Goal: Subscribe to service/newsletter

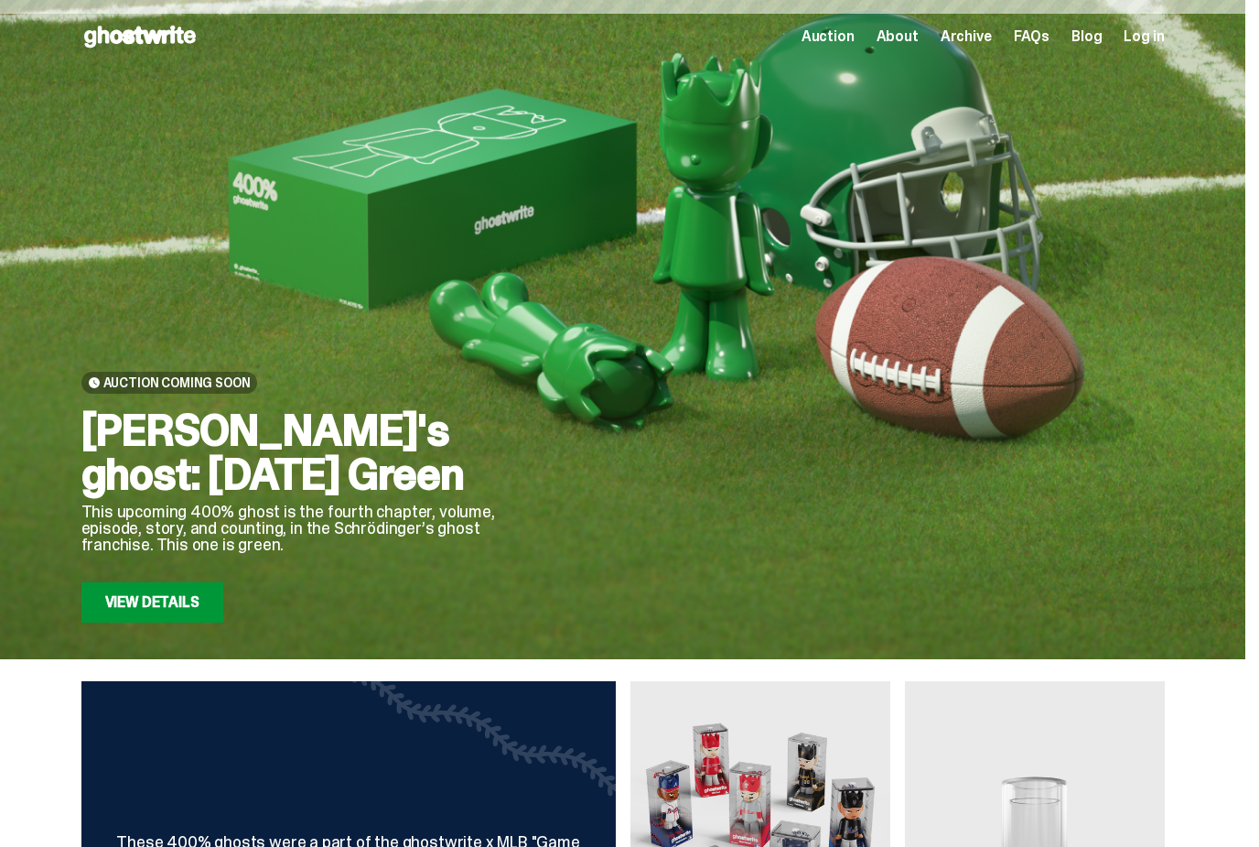
scroll to position [98, 0]
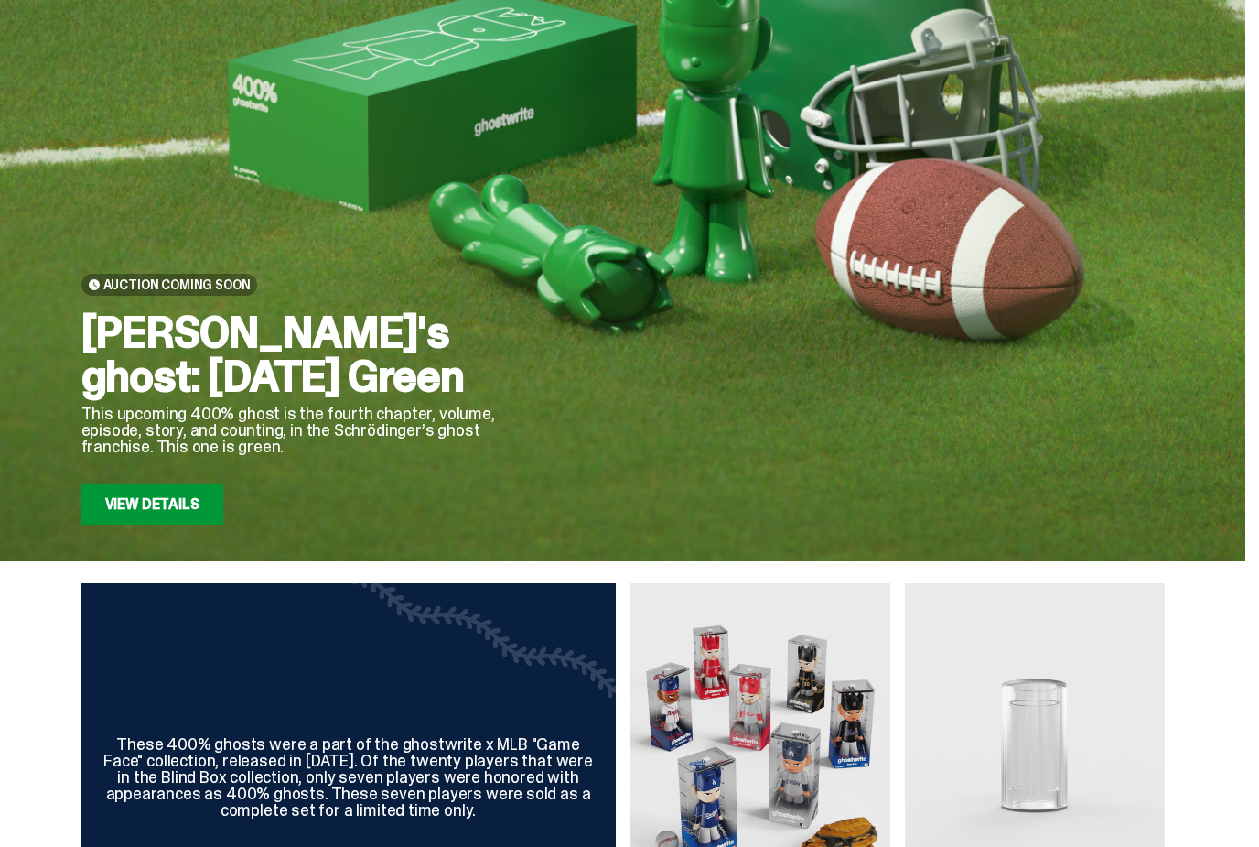
click at [133, 512] on link "View Details" at bounding box center [152, 504] width 142 height 40
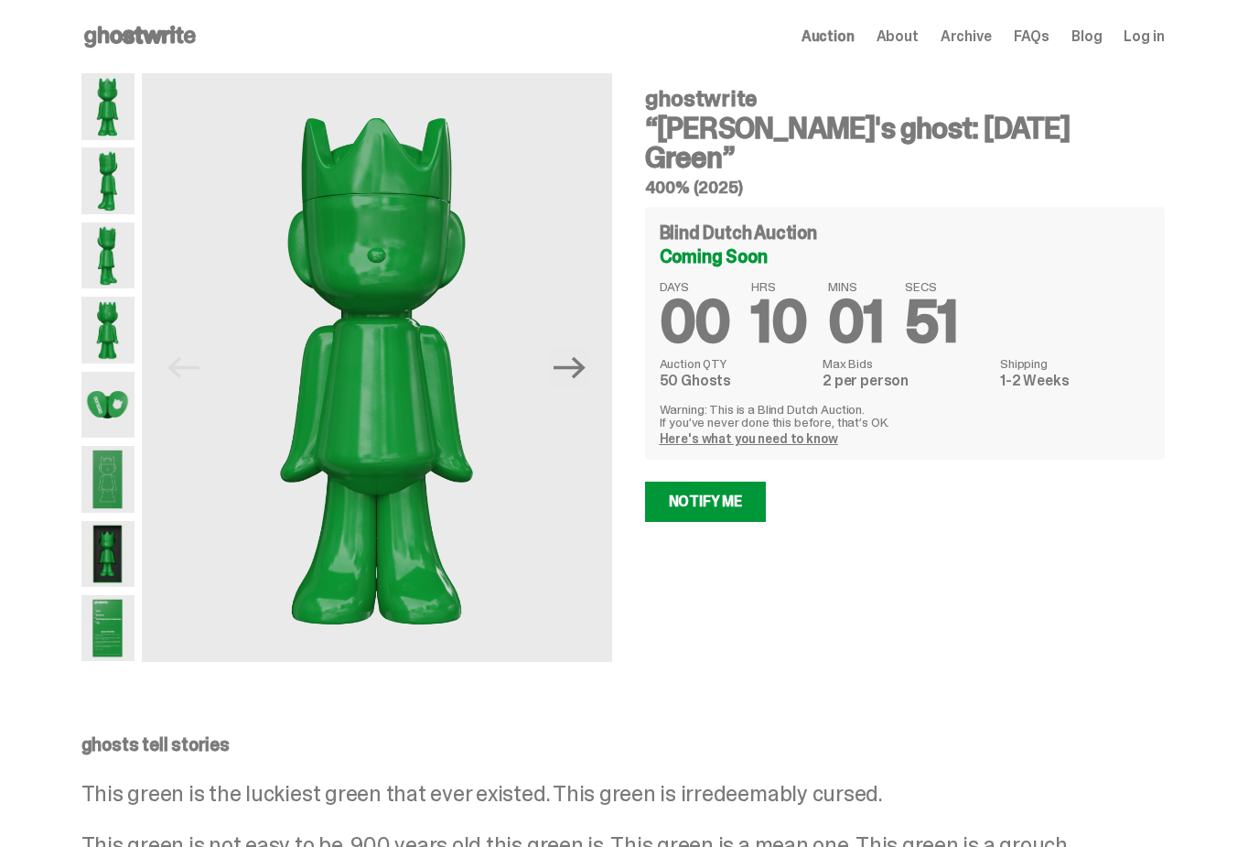
click at [733, 481] on link "Notify Me" at bounding box center [706, 501] width 122 height 40
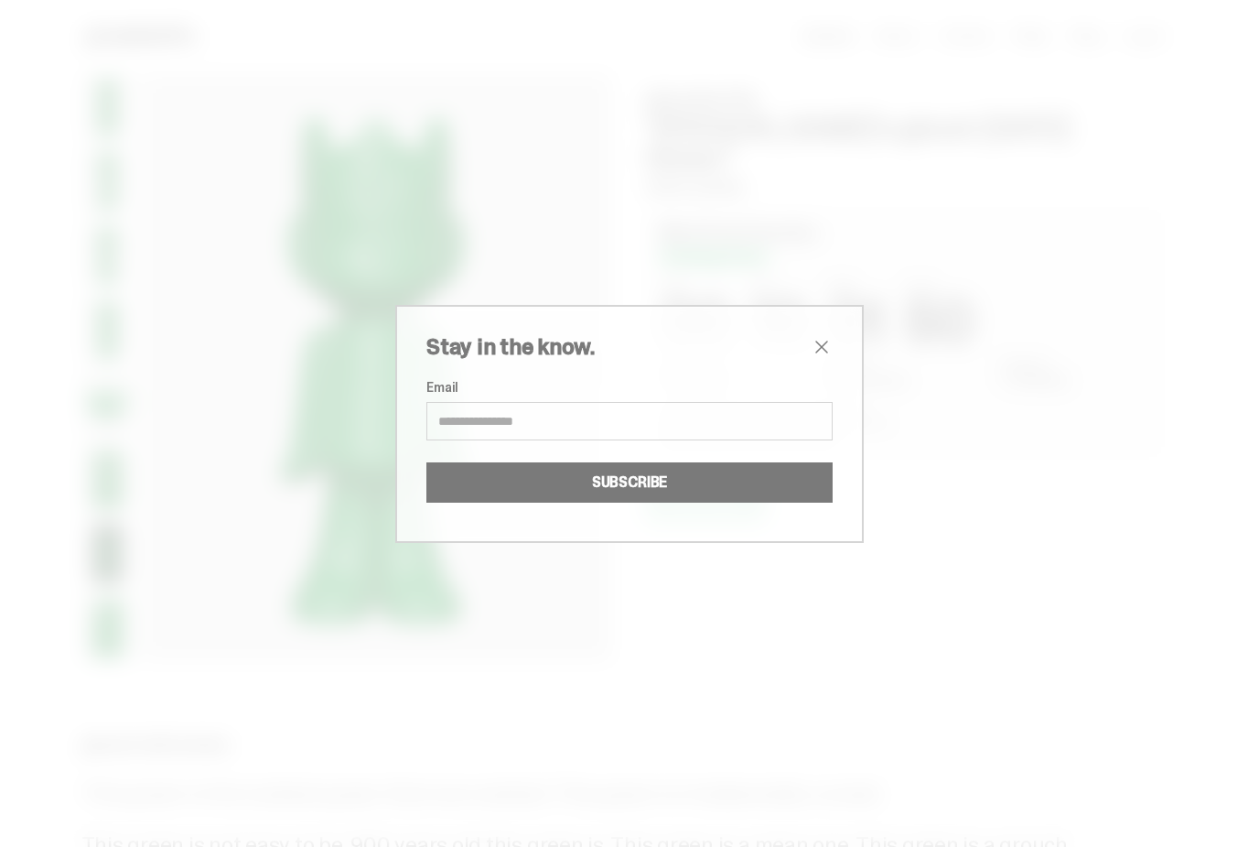
click at [616, 417] on input "Email" at bounding box center [630, 421] width 406 height 38
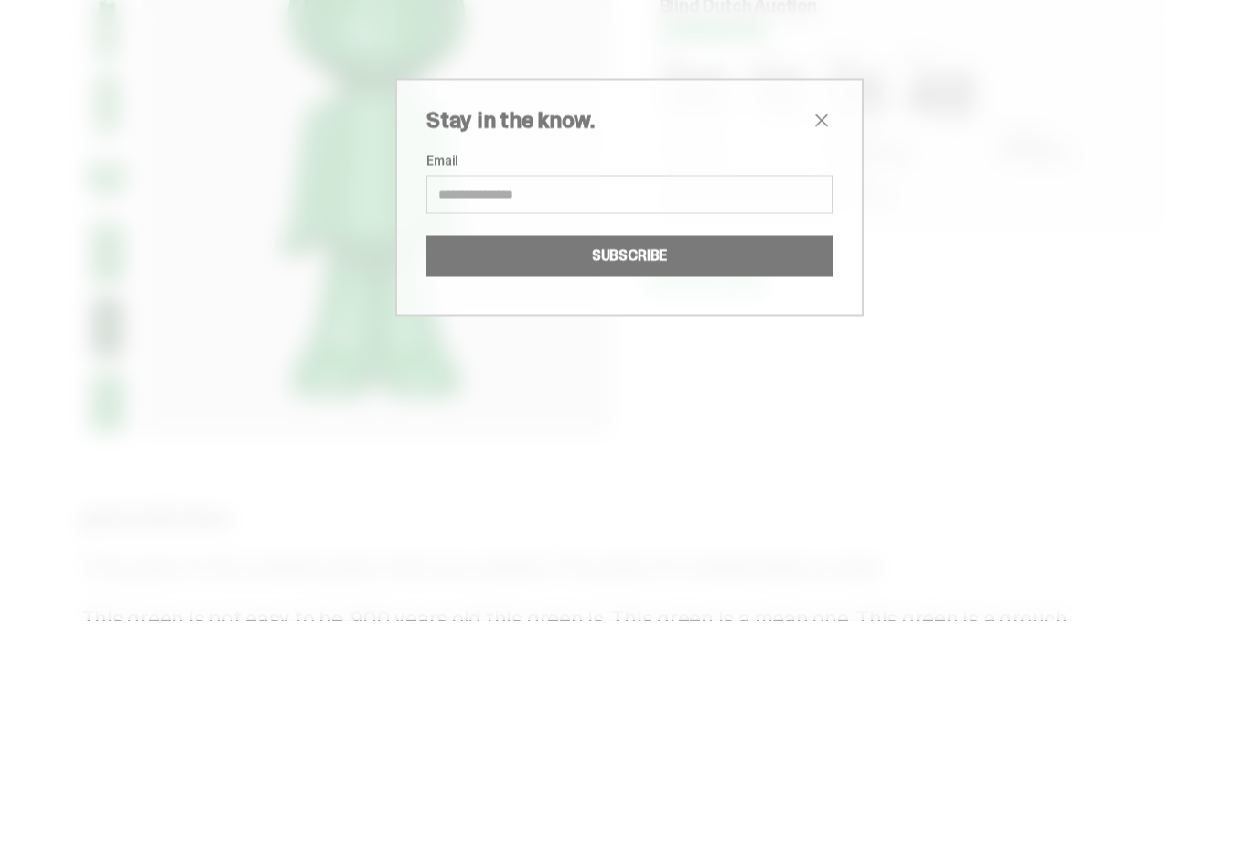
type input "**********"
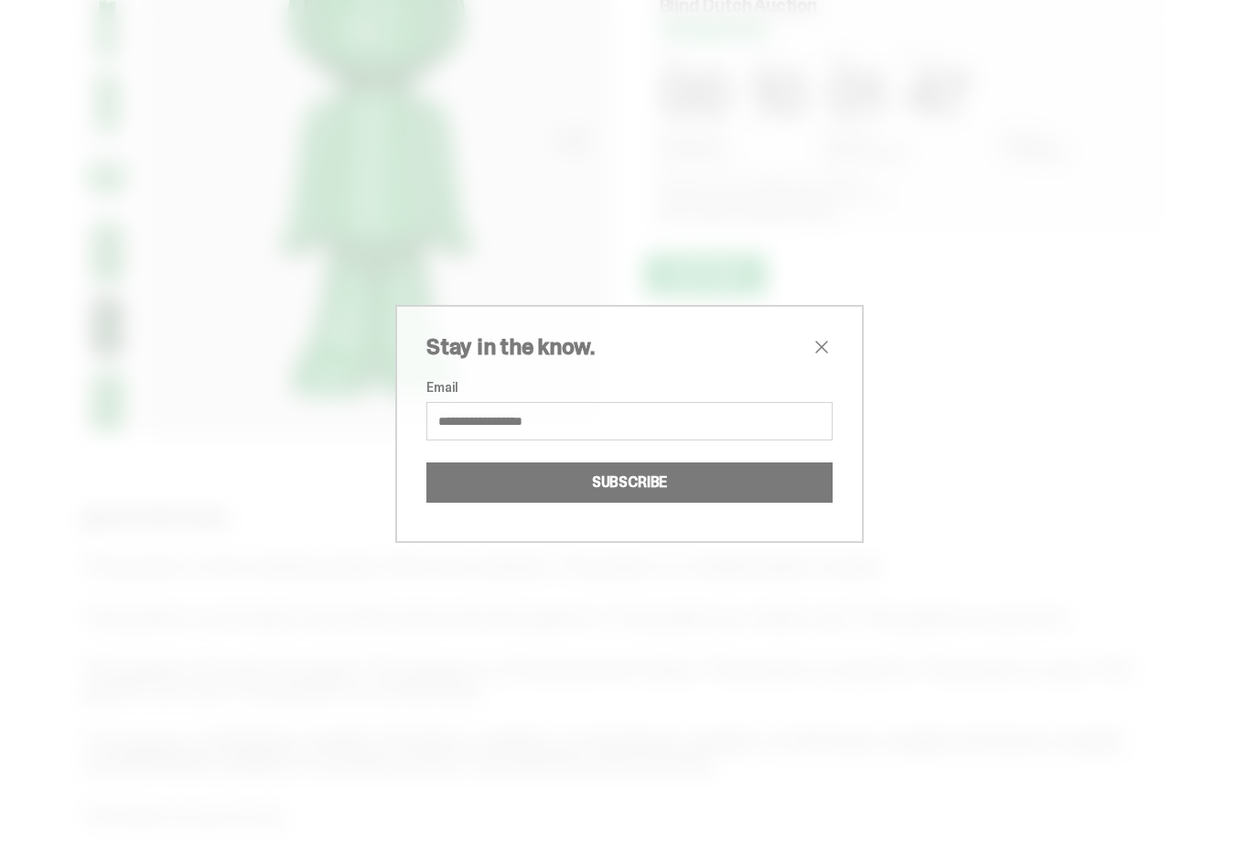
click at [735, 479] on button "SUBSCRIBE" at bounding box center [630, 482] width 406 height 40
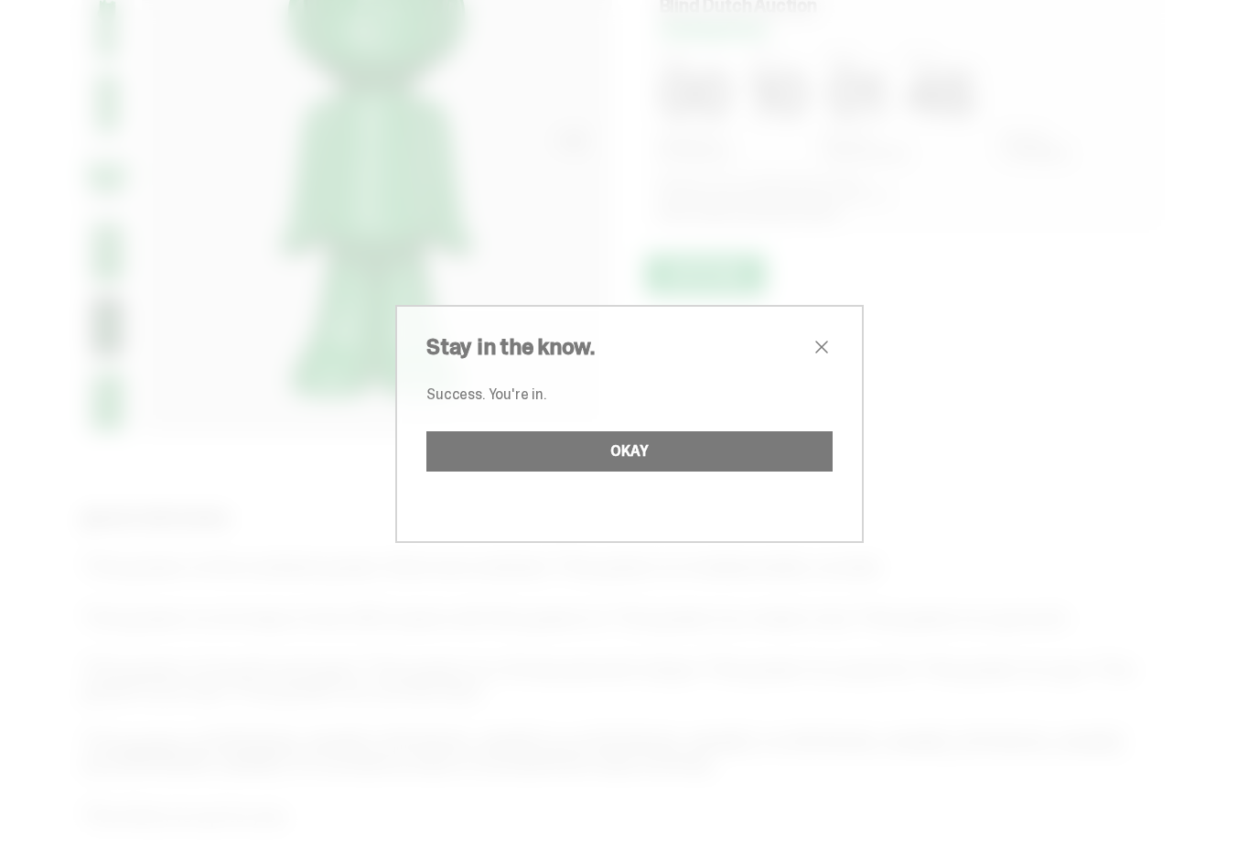
click at [704, 456] on button "OKAY" at bounding box center [630, 451] width 406 height 40
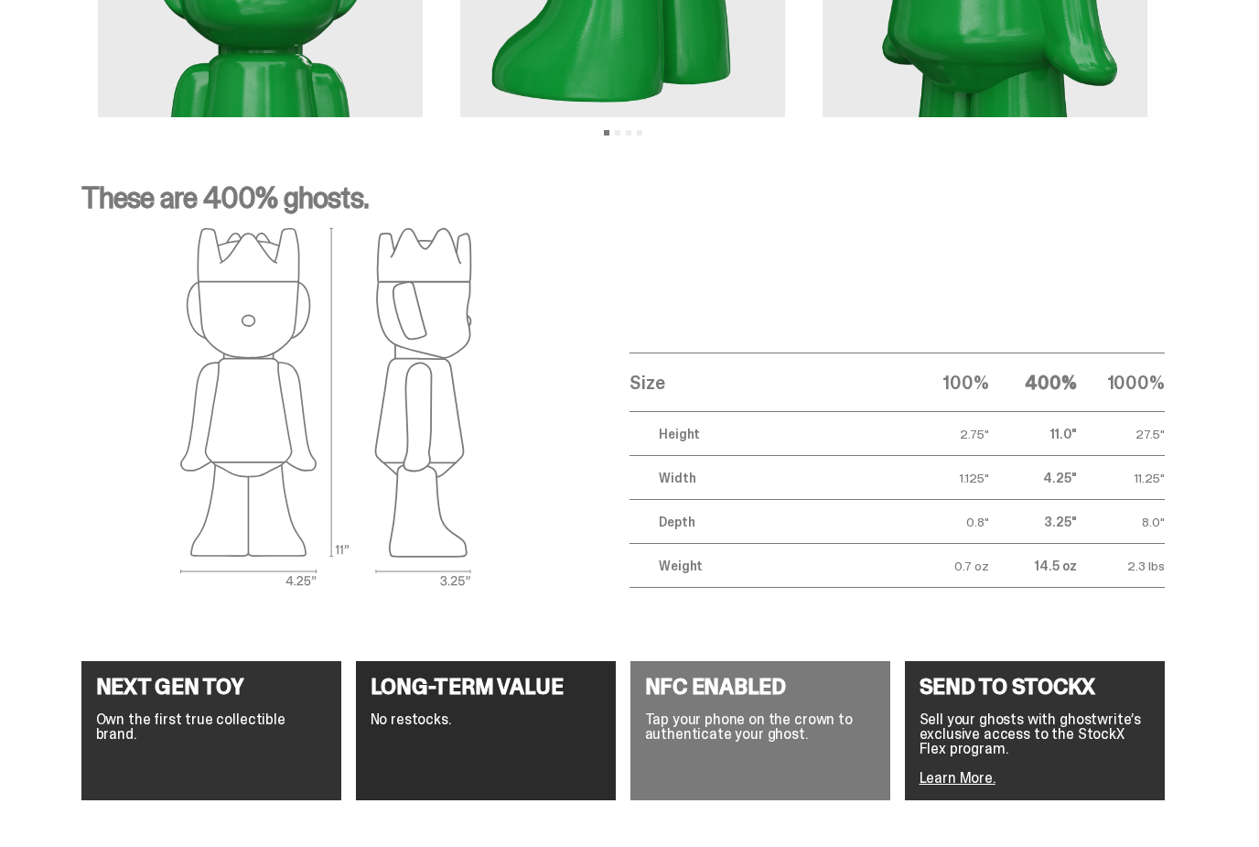
scroll to position [2769, 0]
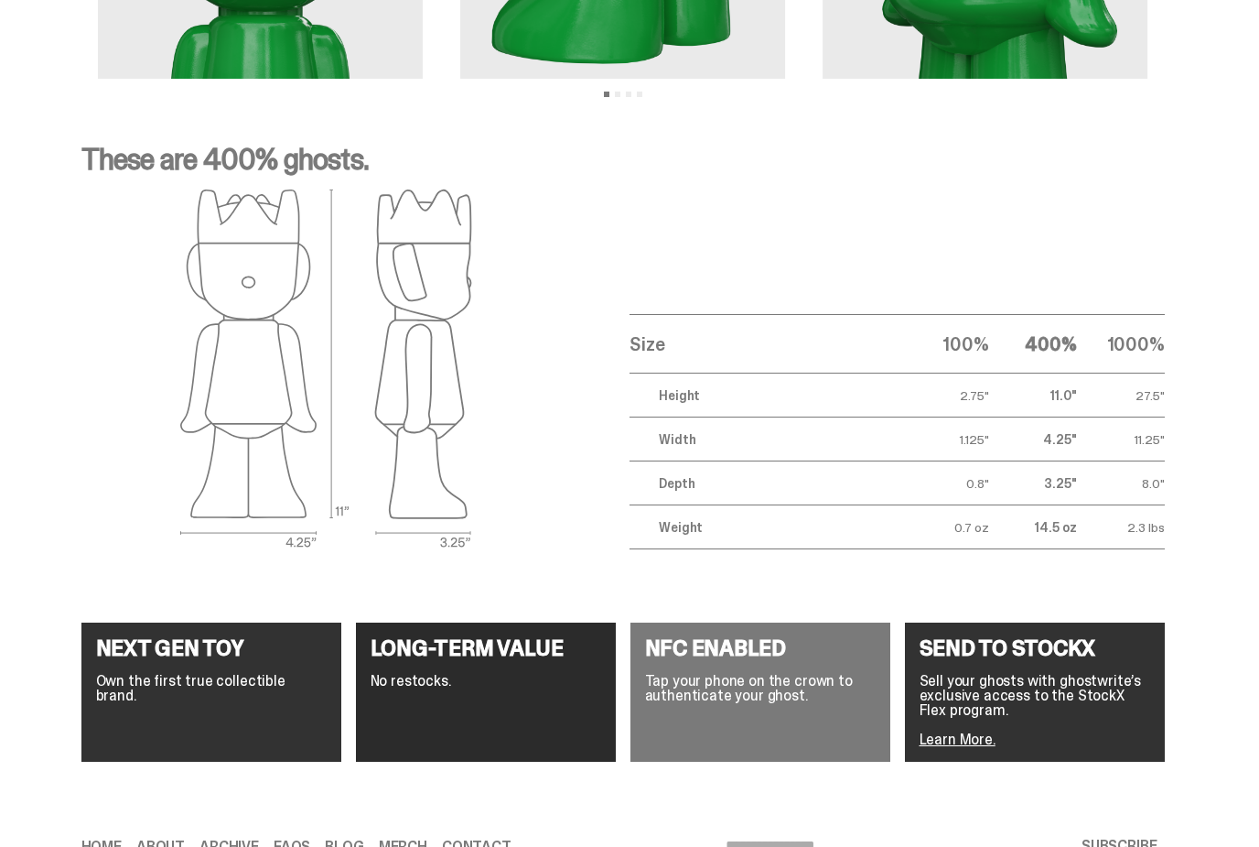
click at [983, 729] on link "Learn More." at bounding box center [958, 738] width 76 height 19
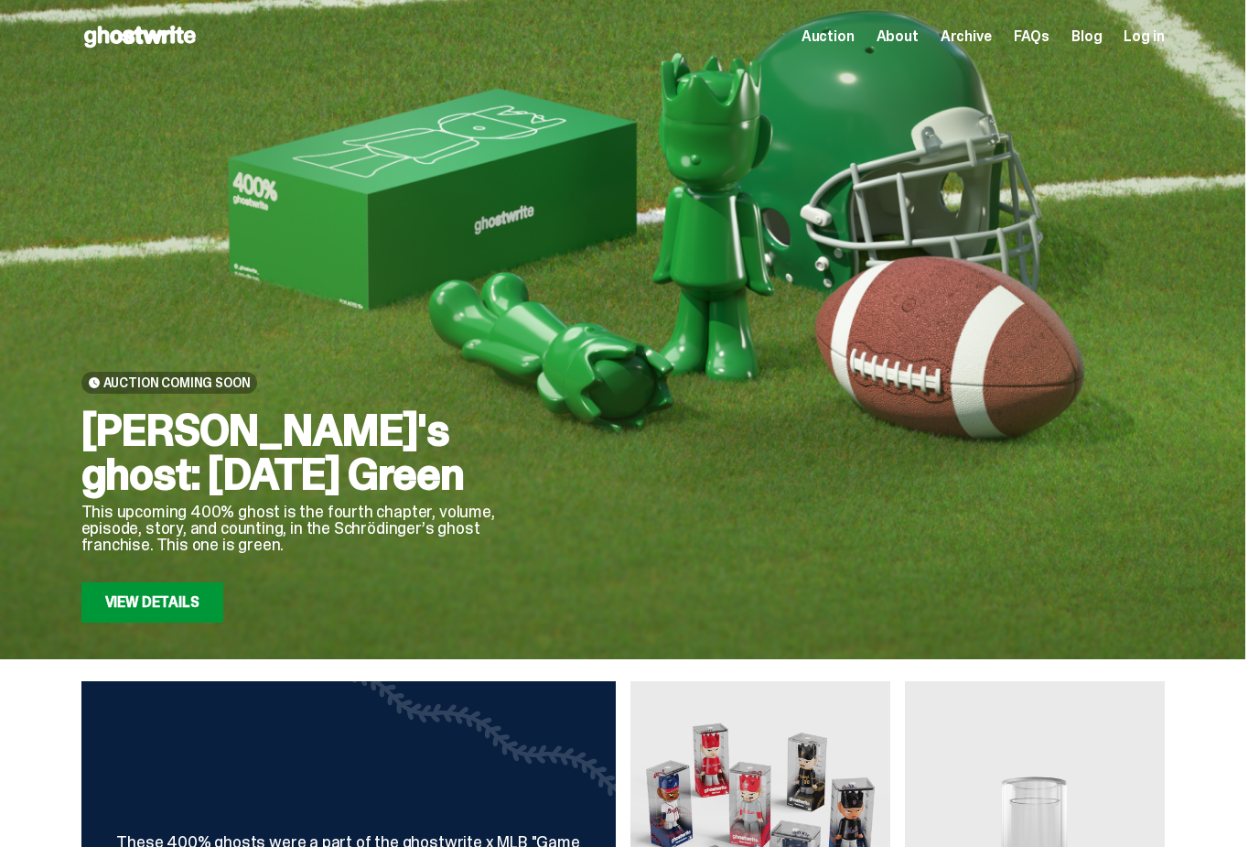
click at [151, 606] on link "View Details" at bounding box center [152, 602] width 142 height 40
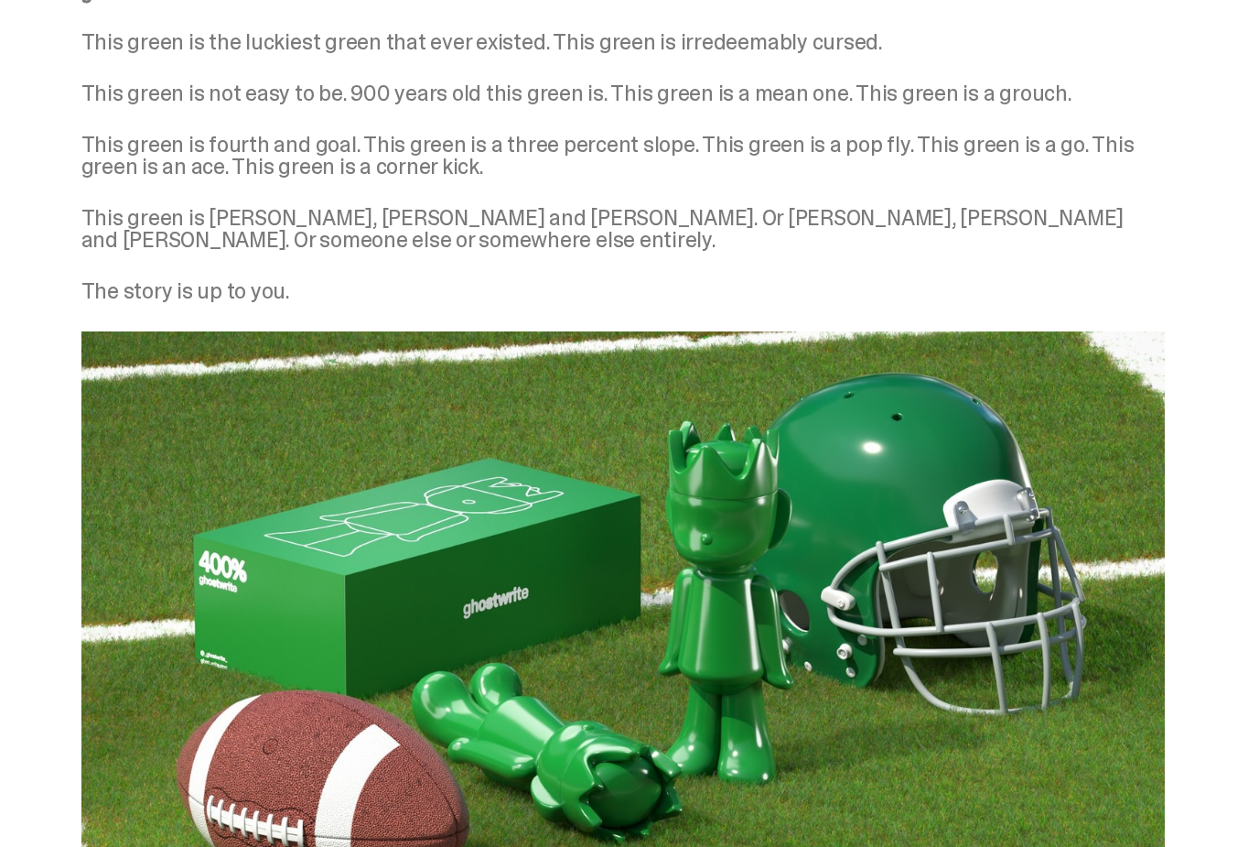
scroll to position [751, 0]
